Goal: Transaction & Acquisition: Purchase product/service

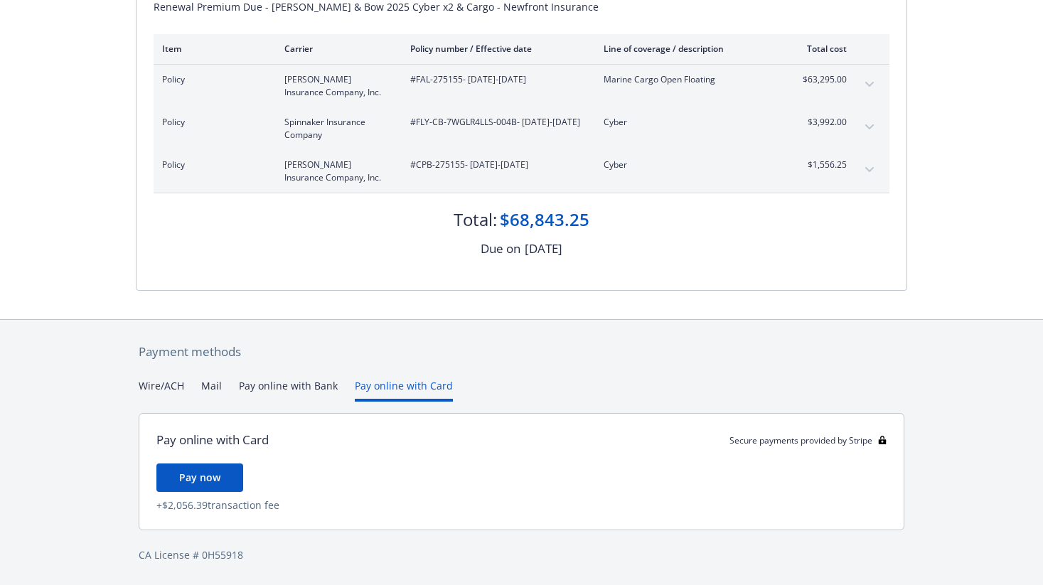
scroll to position [205, 0]
click at [363, 359] on div "Payment methods Wire/ACH Mail Pay online with Bank Pay online with Card Pay onl…" at bounding box center [521, 453] width 771 height 266
click at [290, 384] on button "Pay online with Bank" at bounding box center [288, 389] width 99 height 23
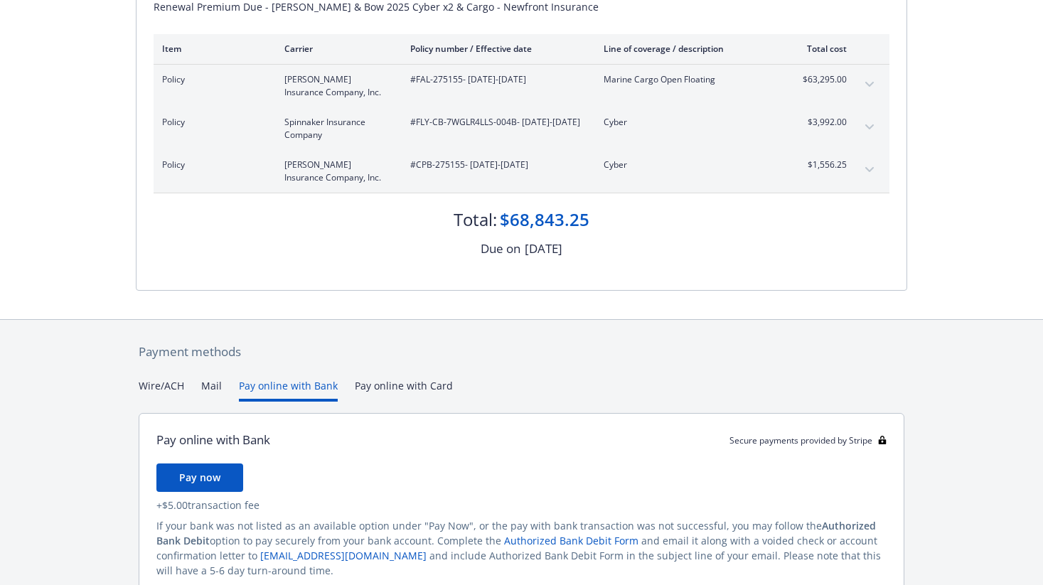
scroll to position [270, 0]
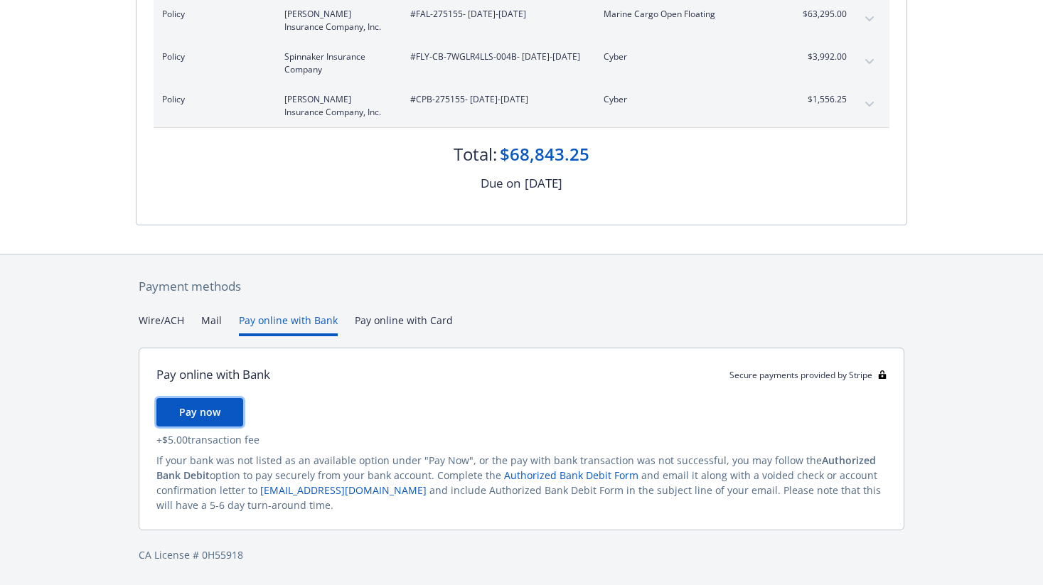
click at [225, 407] on button "Pay now" at bounding box center [199, 412] width 87 height 28
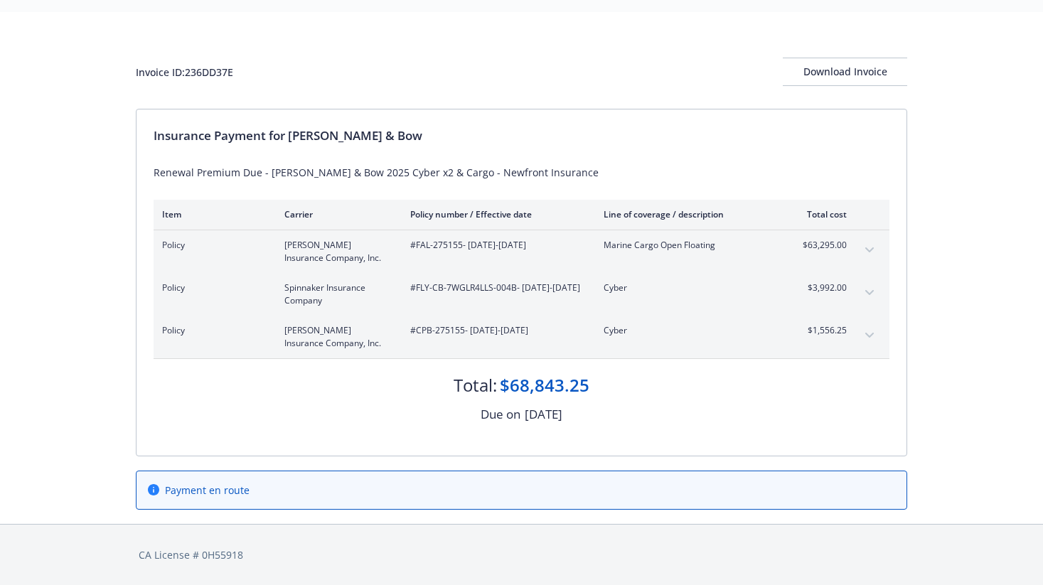
scroll to position [38, 0]
click at [854, 75] on div "Download Invoice" at bounding box center [845, 72] width 124 height 27
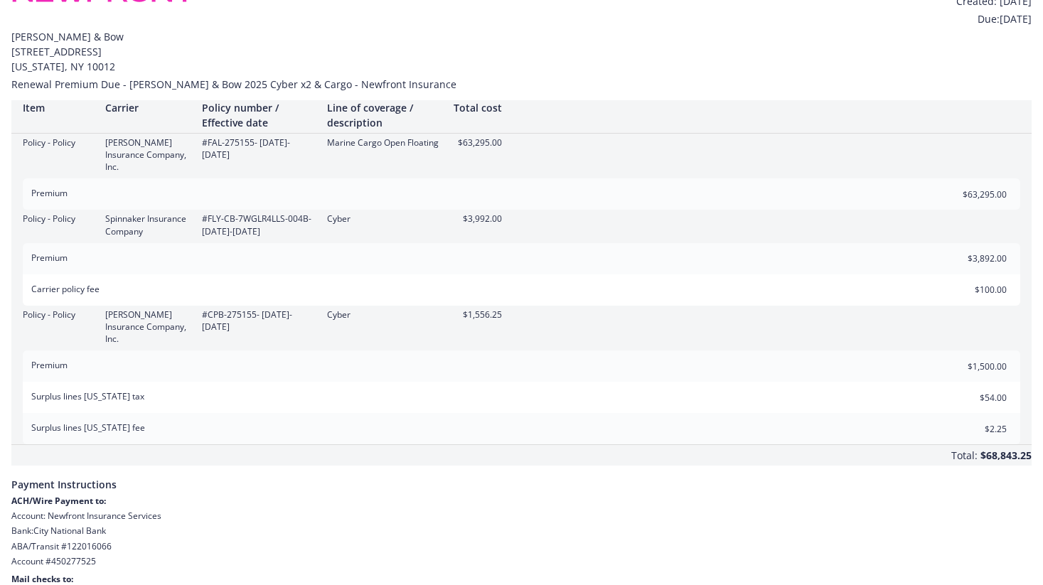
scroll to position [39, 0]
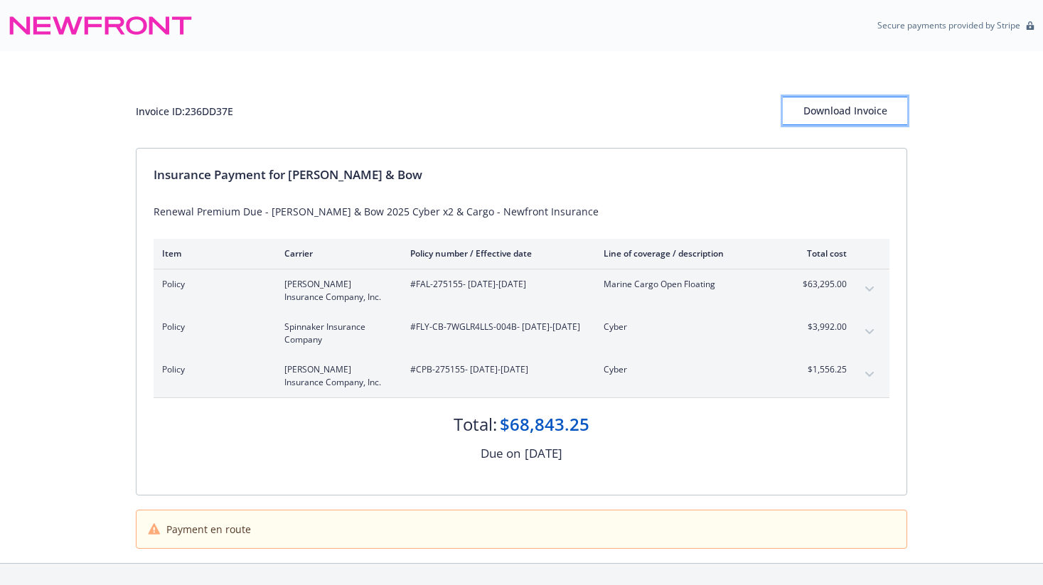
click at [832, 117] on div "Download Invoice" at bounding box center [845, 110] width 124 height 27
